Goal: Task Accomplishment & Management: Use online tool/utility

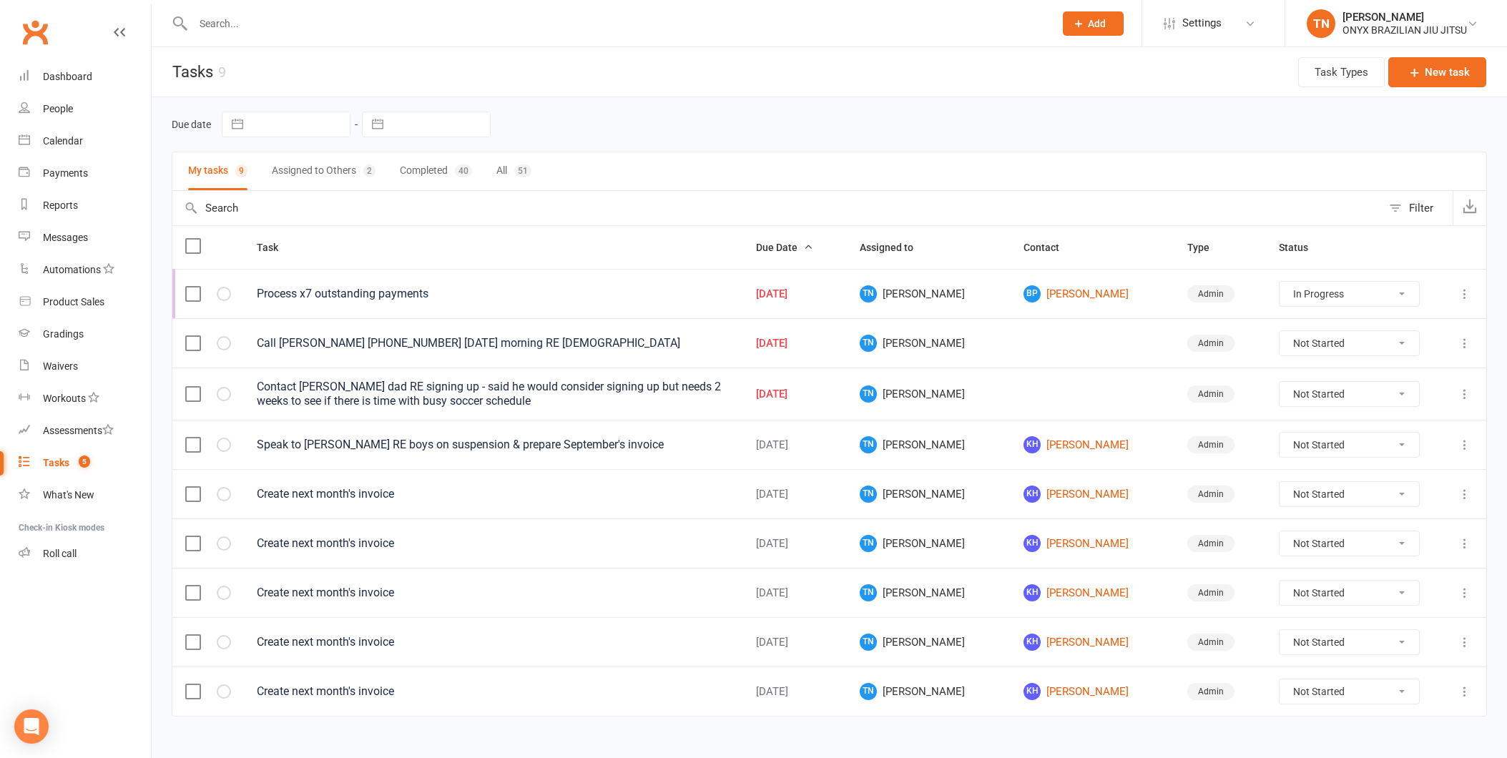
select select "started"
click at [72, 76] on div "Dashboard" at bounding box center [67, 76] width 49 height 11
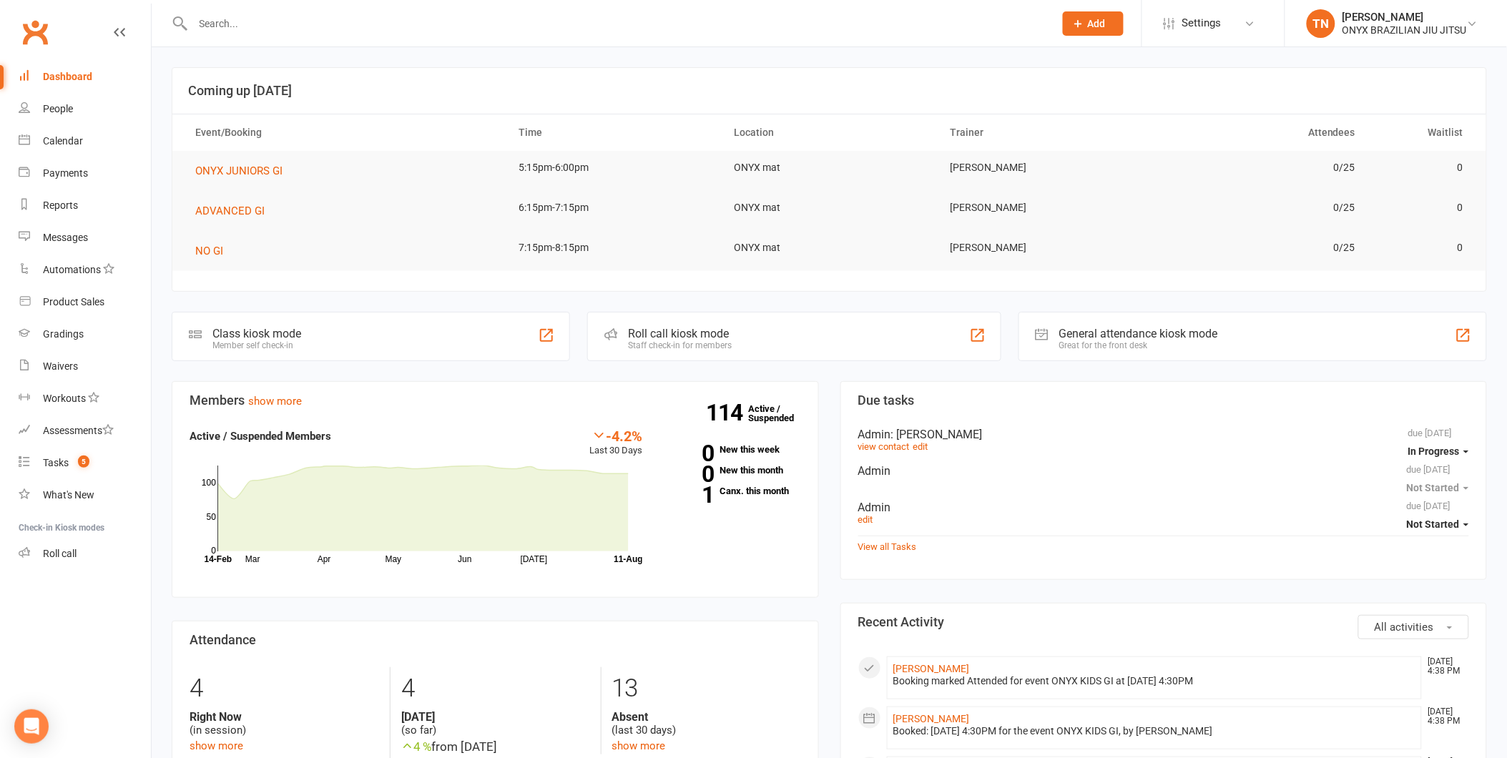
click at [764, 323] on div "Roll call kiosk mode Staff check-in for members" at bounding box center [793, 336] width 413 height 49
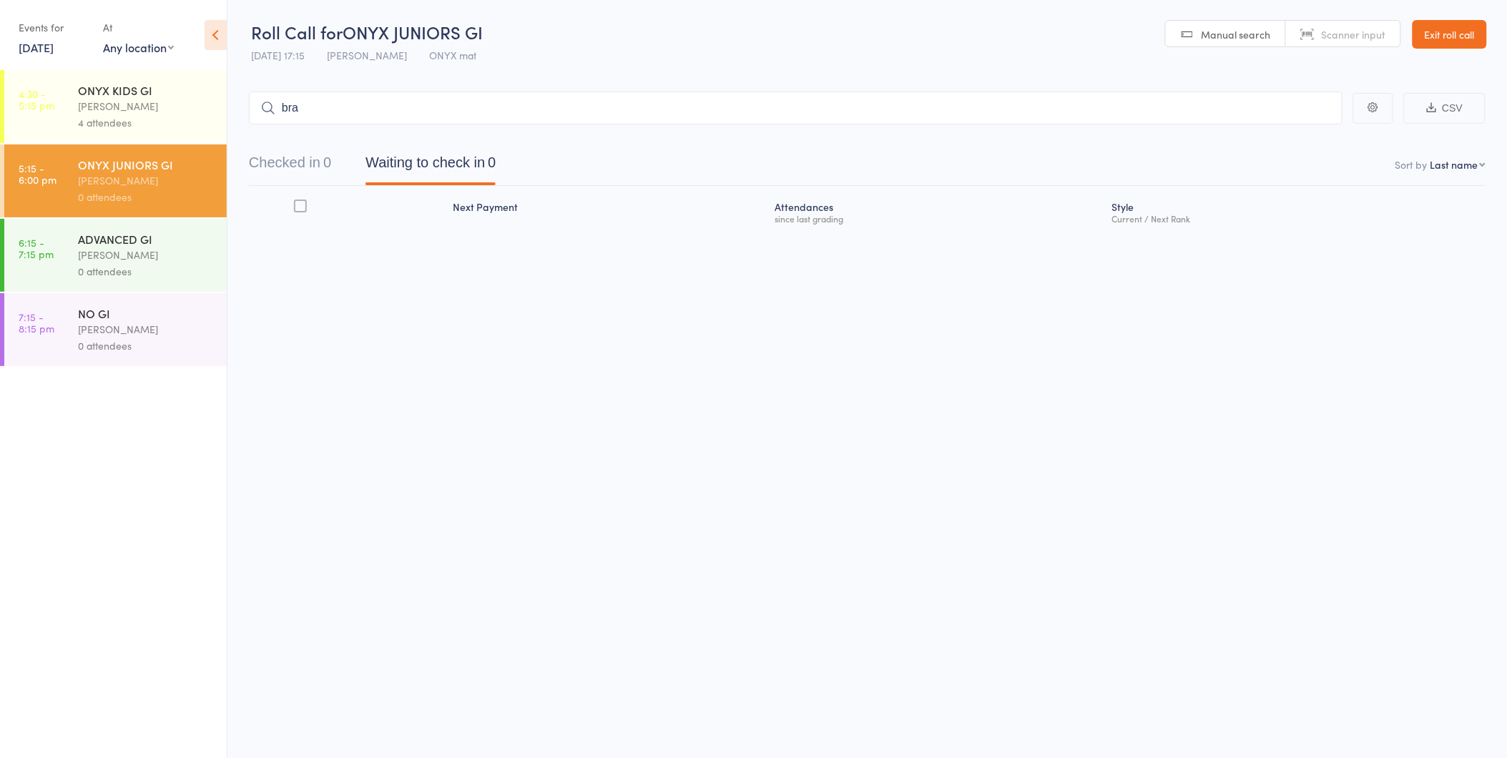
type input "brah"
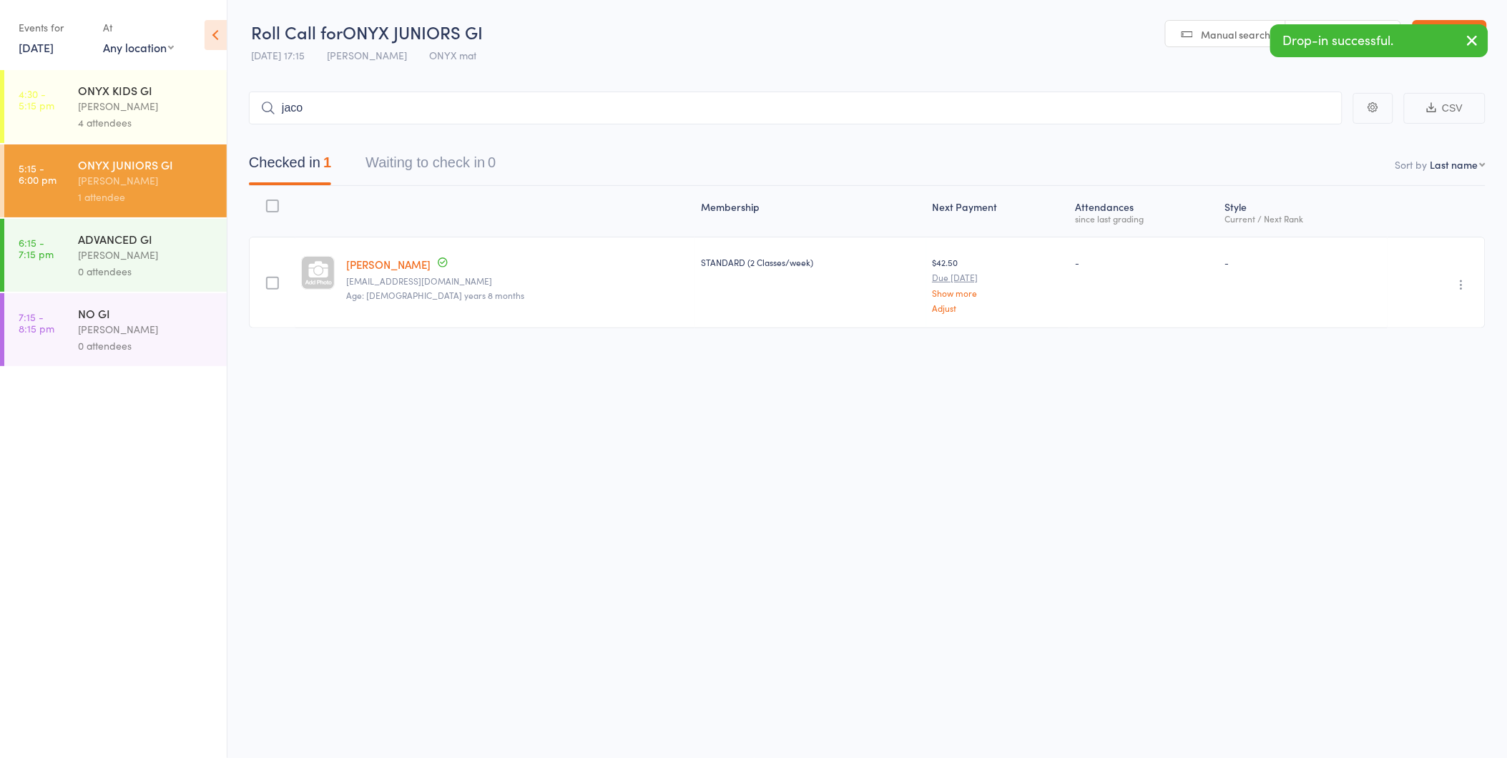
type input "jacob"
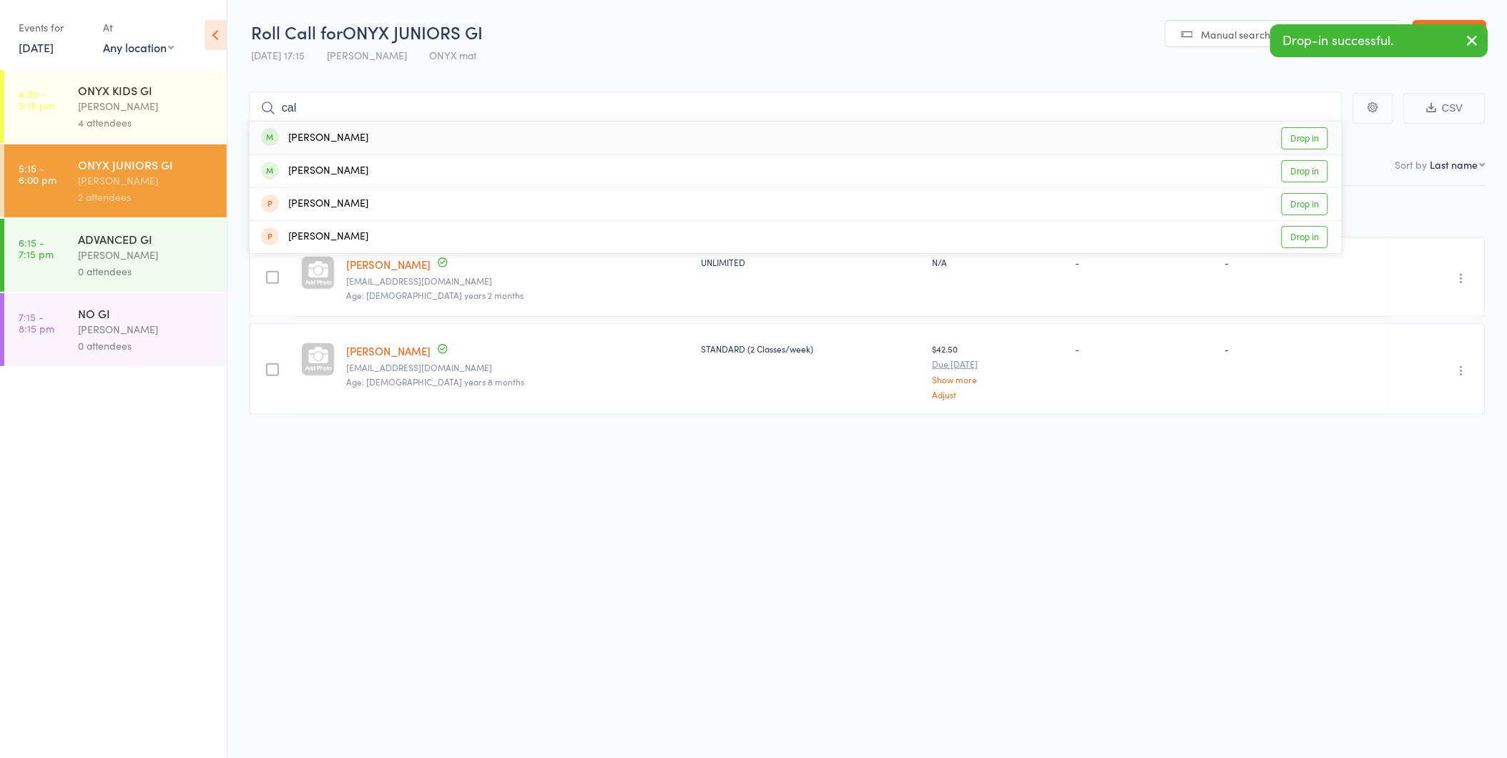
type input "calv"
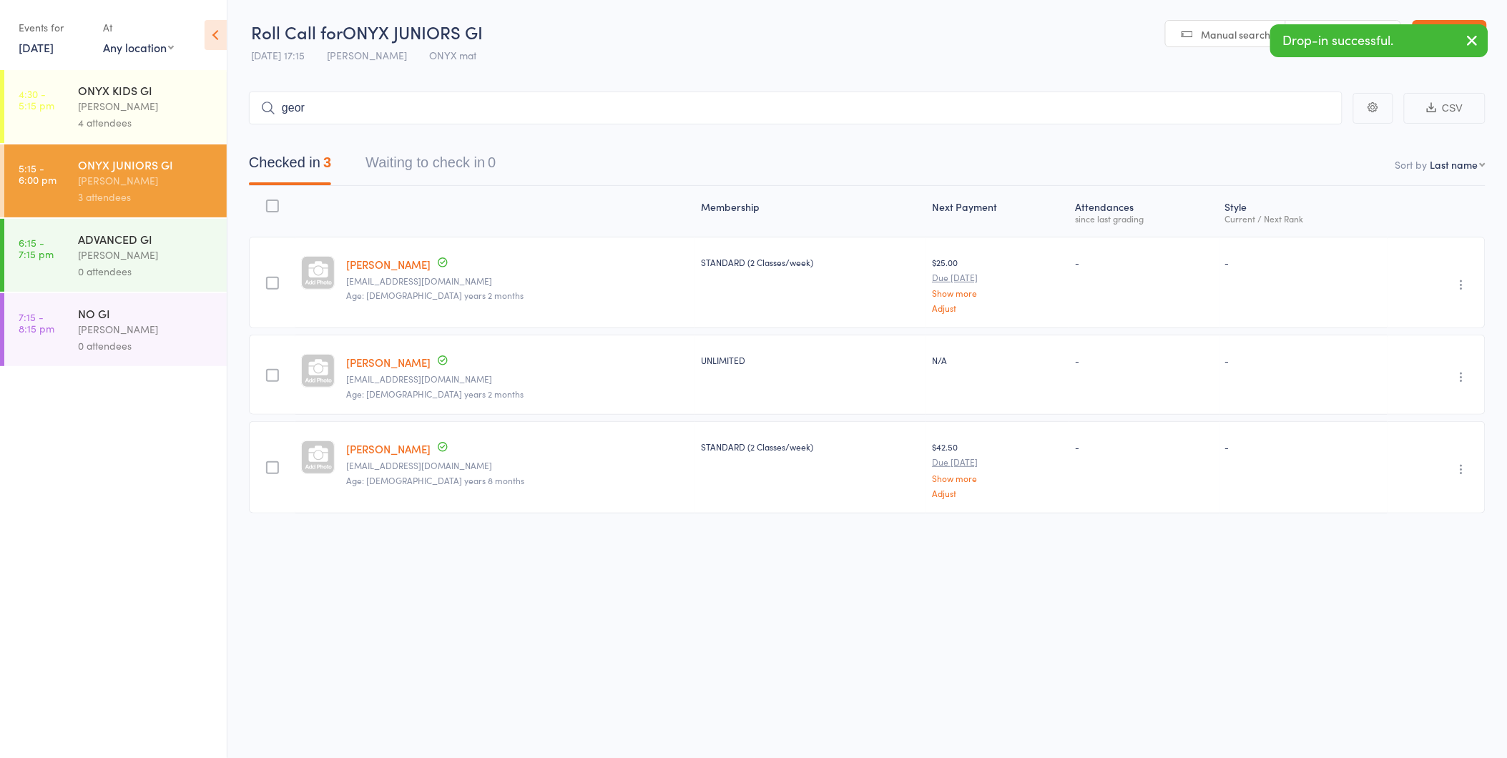
type input "georg"
type input "conno"
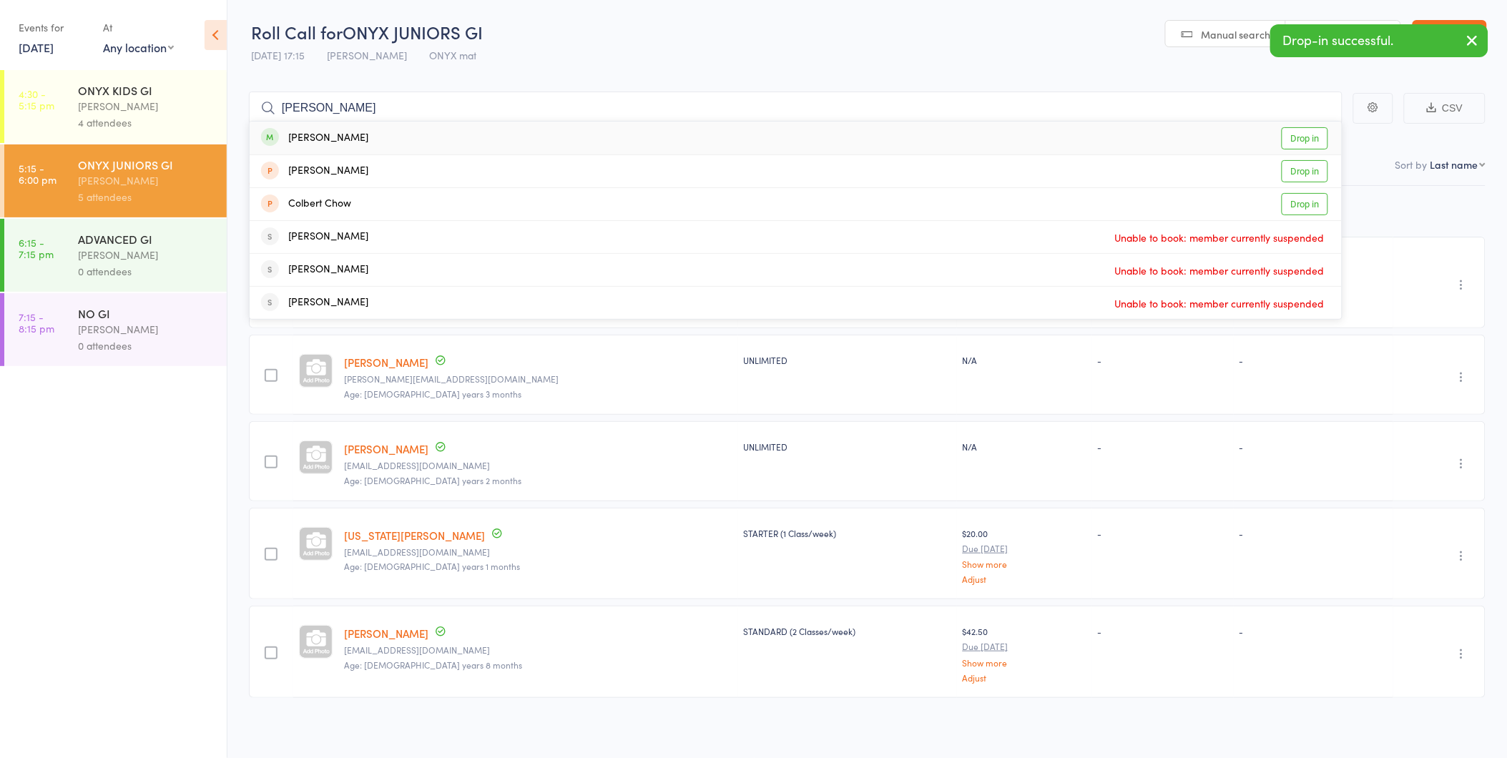
type input "cole"
click at [1304, 127] on link "Drop in" at bounding box center [1305, 138] width 46 height 22
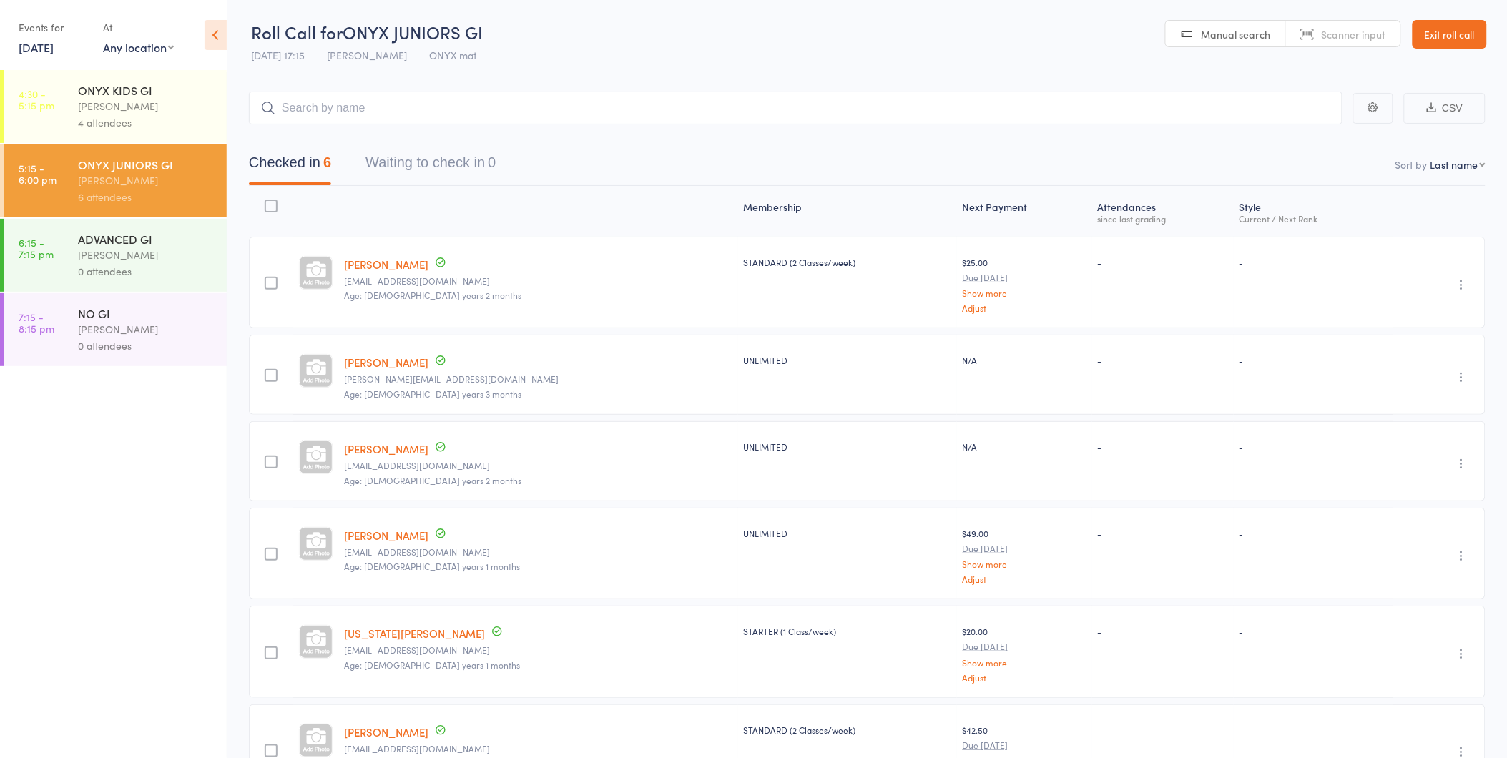
click at [1426, 31] on link "Exit roll call" at bounding box center [1450, 34] width 74 height 29
